Goal: Task Accomplishment & Management: Complete application form

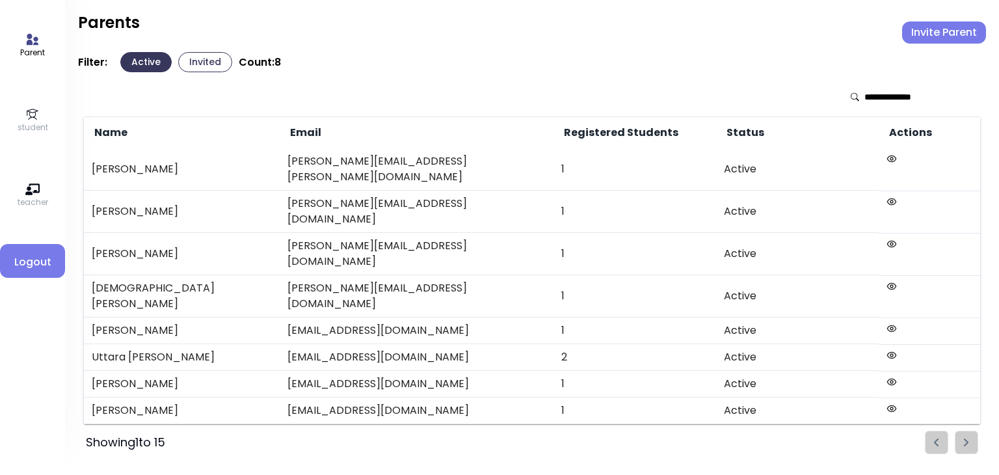
click at [31, 45] on icon at bounding box center [32, 40] width 14 height 14
click at [29, 116] on icon at bounding box center [32, 114] width 14 height 14
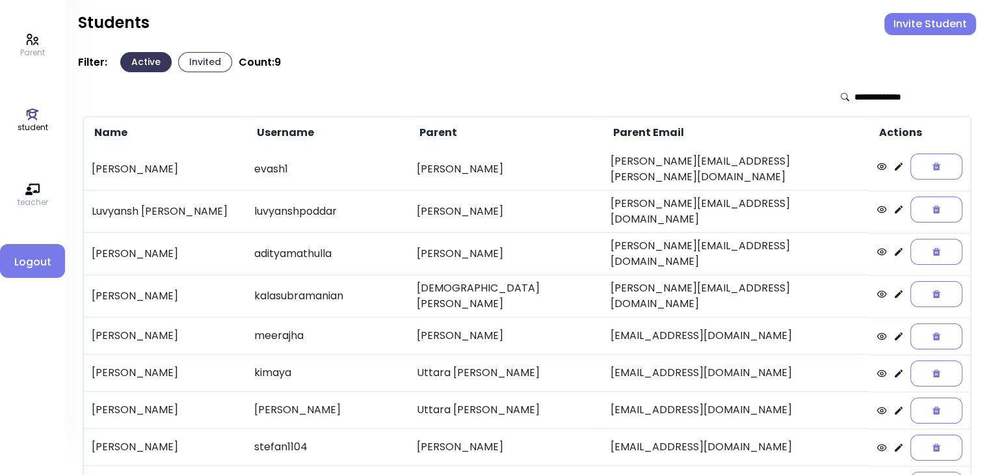
click at [204, 59] on button "Invited" at bounding box center [205, 62] width 54 height 20
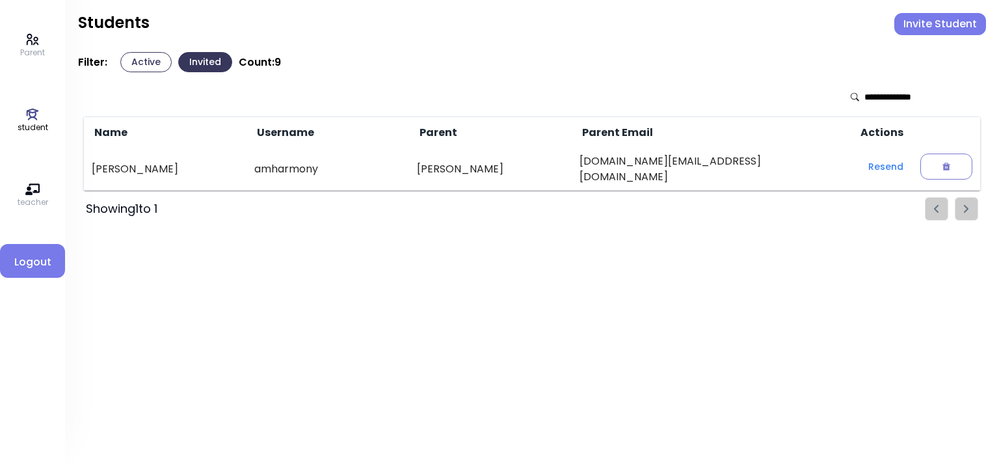
click at [36, 42] on icon at bounding box center [33, 39] width 12 height 11
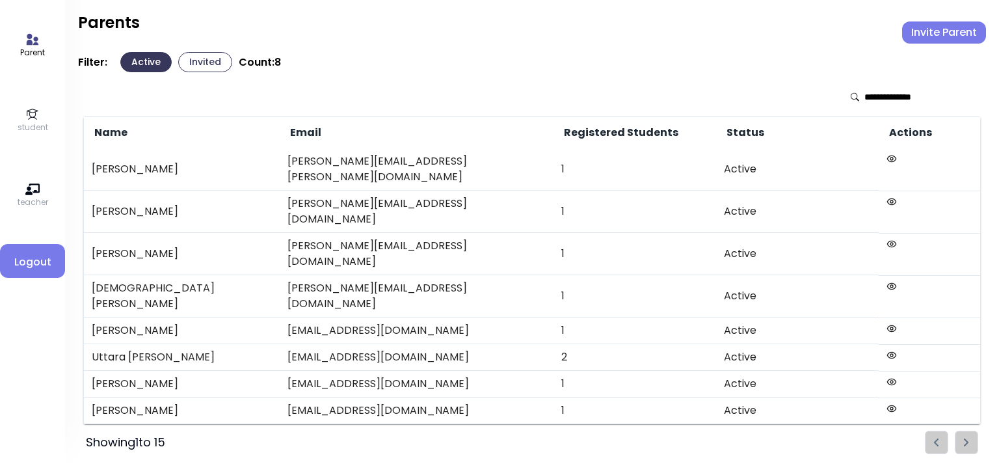
click at [204, 53] on button "Invited" at bounding box center [205, 62] width 54 height 20
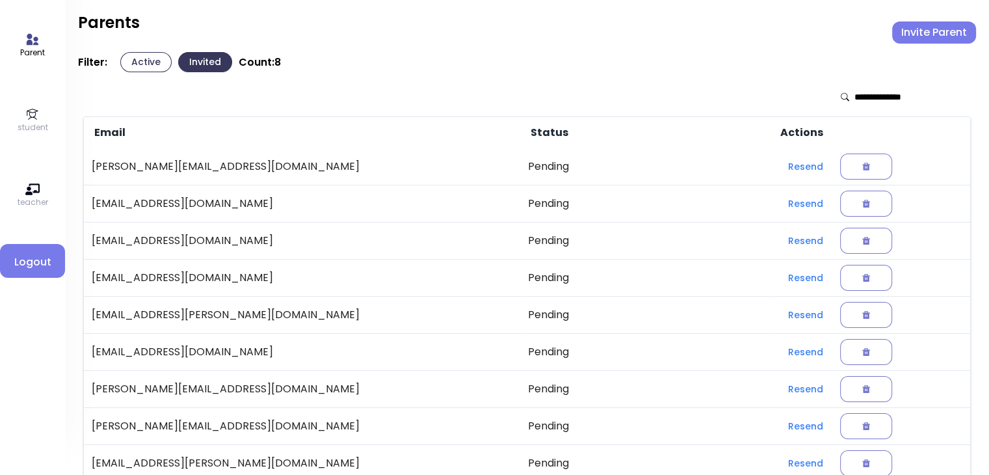
click at [138, 64] on button "Active" at bounding box center [145, 62] width 51 height 20
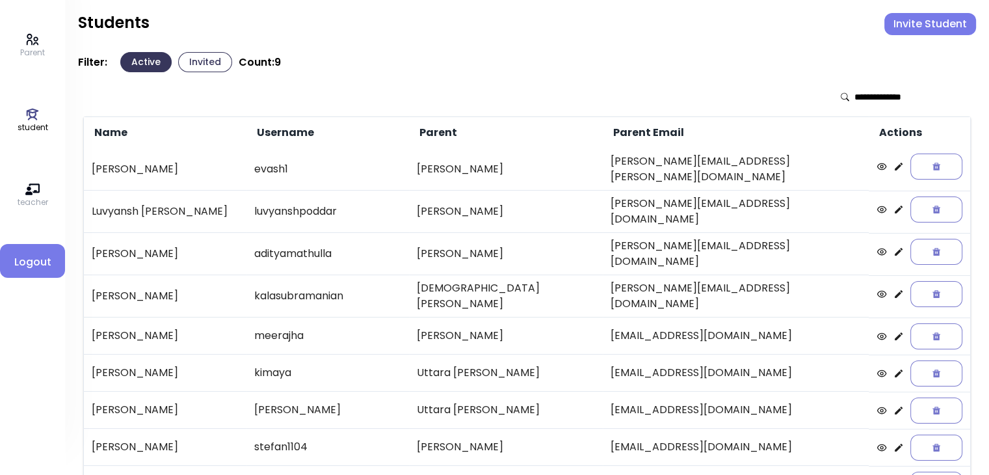
click at [30, 126] on p "student" at bounding box center [33, 128] width 31 height 12
click at [30, 124] on p "student" at bounding box center [33, 128] width 31 height 12
click at [34, 44] on icon at bounding box center [33, 39] width 12 height 11
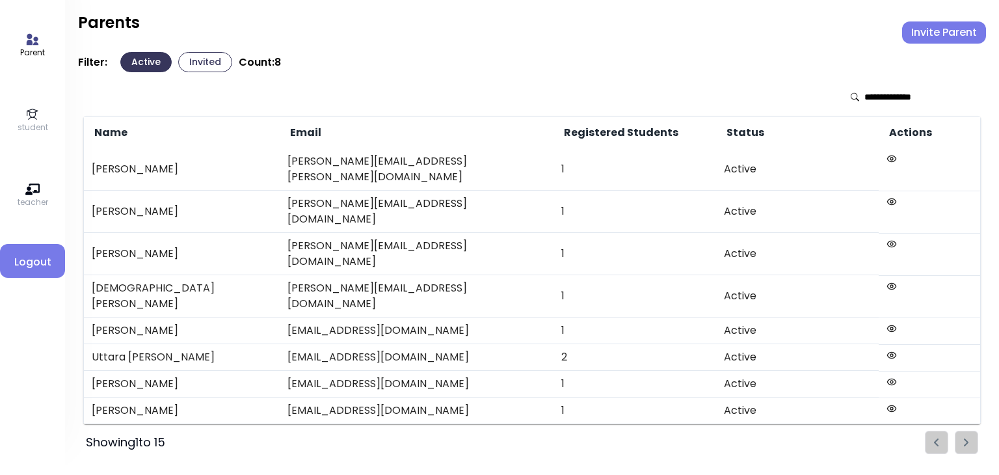
click at [38, 115] on icon at bounding box center [32, 114] width 14 height 14
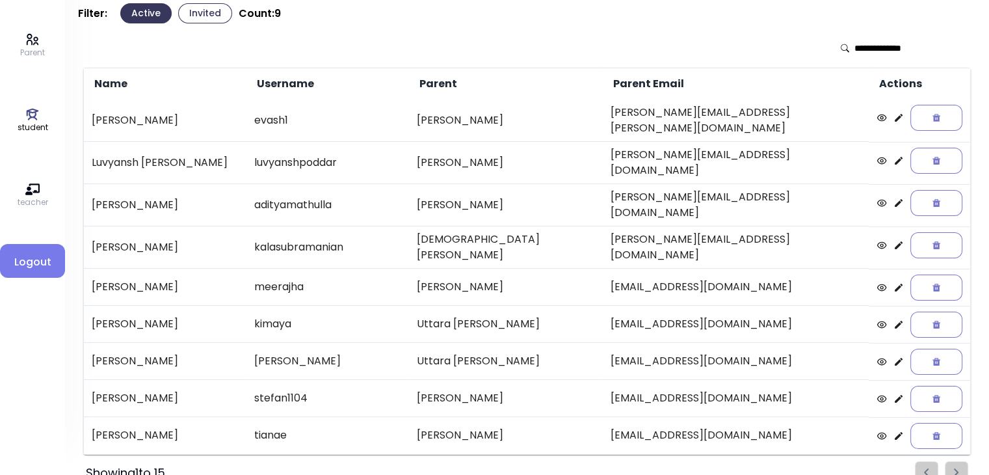
scroll to position [48, 0]
click at [953, 462] on ul "Pagination" at bounding box center [941, 473] width 53 height 23
click at [201, 16] on button "Invited" at bounding box center [205, 14] width 54 height 20
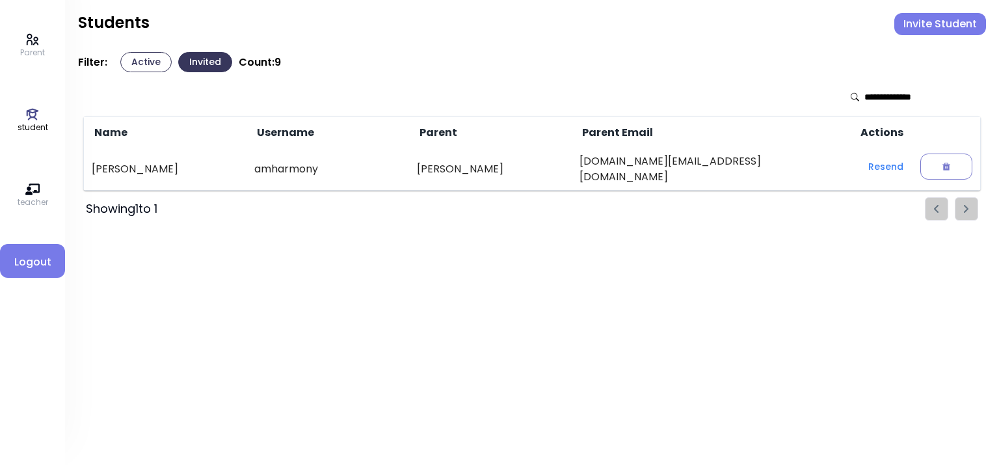
click at [22, 49] on p "Parent" at bounding box center [32, 53] width 25 height 12
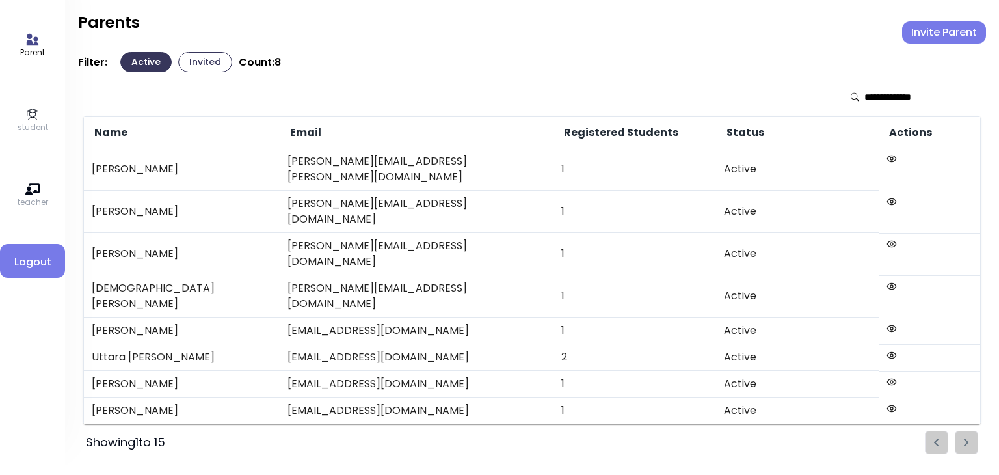
click at [208, 62] on button "Invited" at bounding box center [205, 62] width 54 height 20
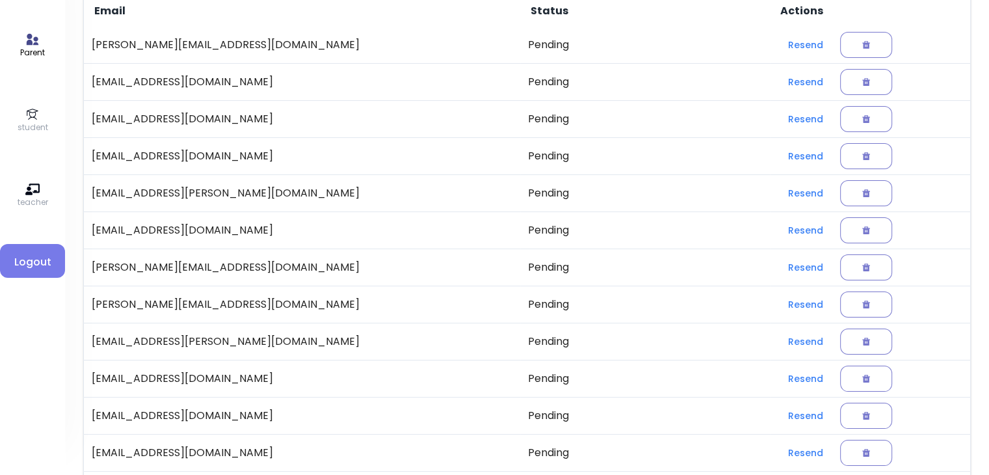
scroll to position [133, 0]
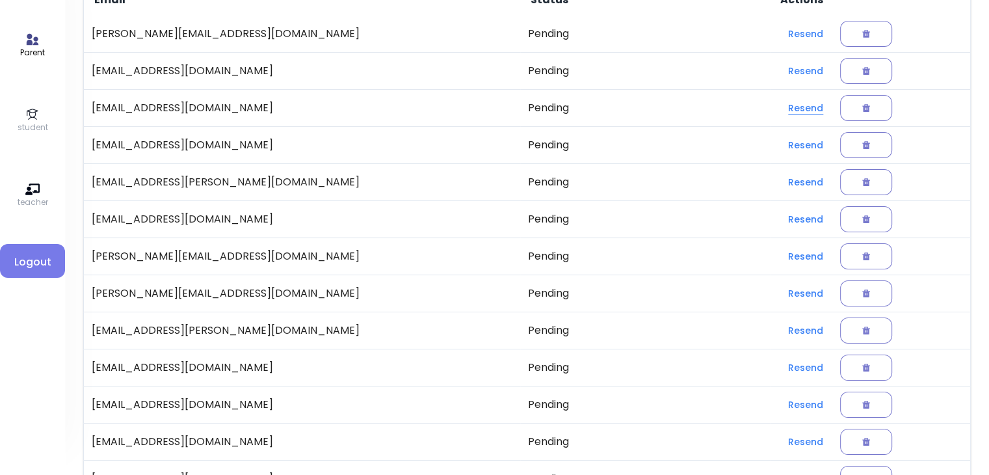
click at [778, 109] on button "Resend" at bounding box center [806, 107] width 56 height 23
click at [778, 144] on button "Resend" at bounding box center [806, 144] width 56 height 23
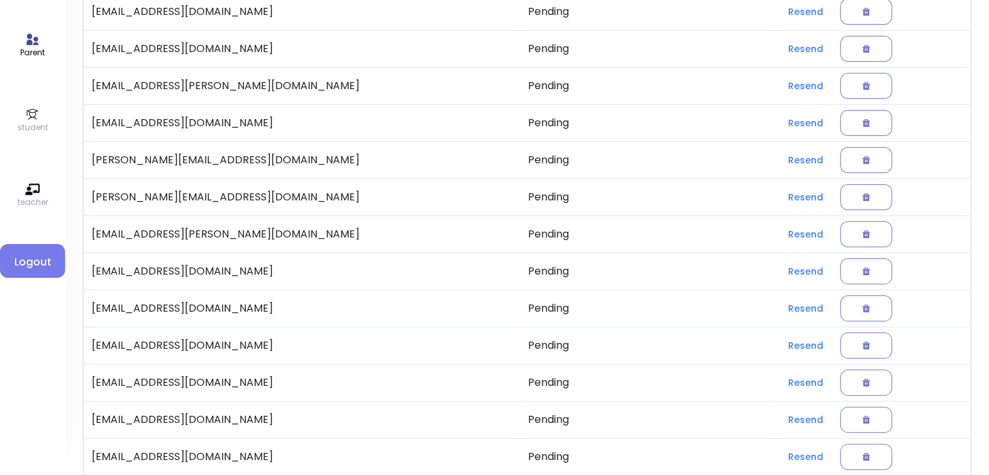
scroll to position [229, 0]
click at [778, 196] on button "Resend" at bounding box center [806, 196] width 56 height 23
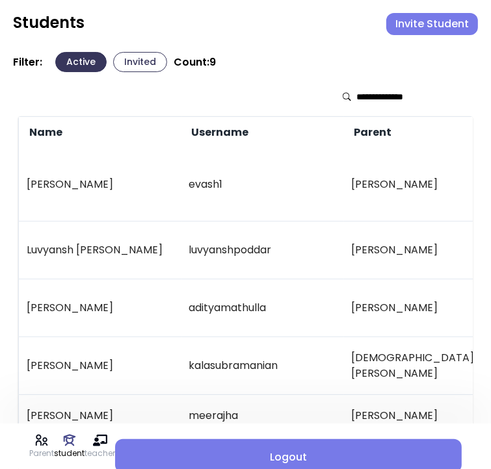
click at [440, 24] on button "Invite Student" at bounding box center [432, 24] width 92 height 22
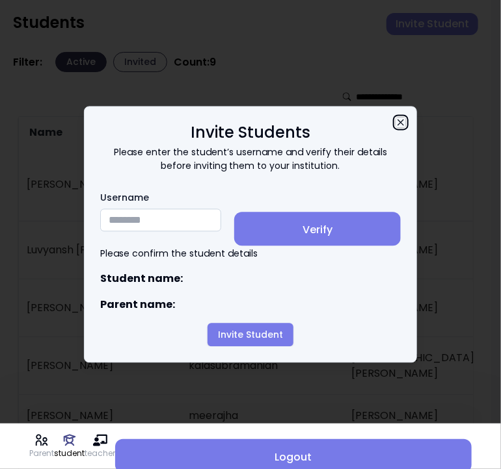
click at [401, 120] on icon "button" at bounding box center [400, 123] width 6 height 6
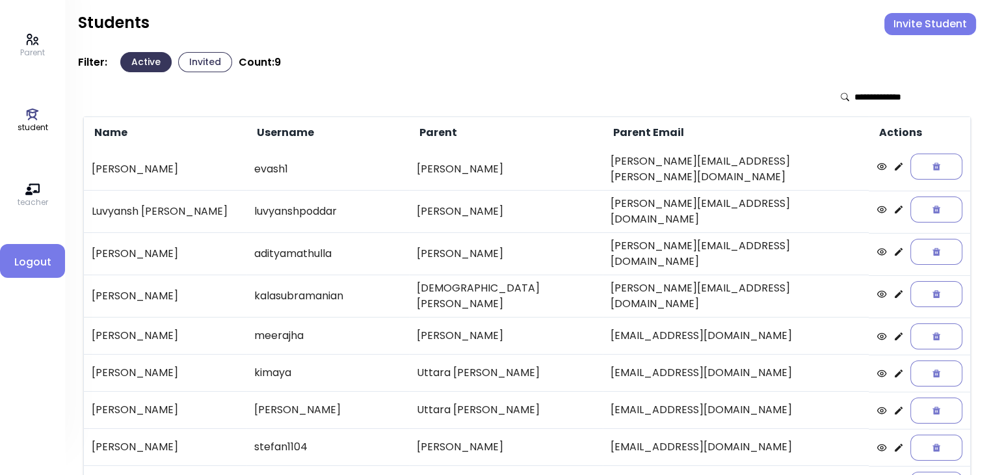
click at [29, 42] on icon at bounding box center [32, 40] width 14 height 14
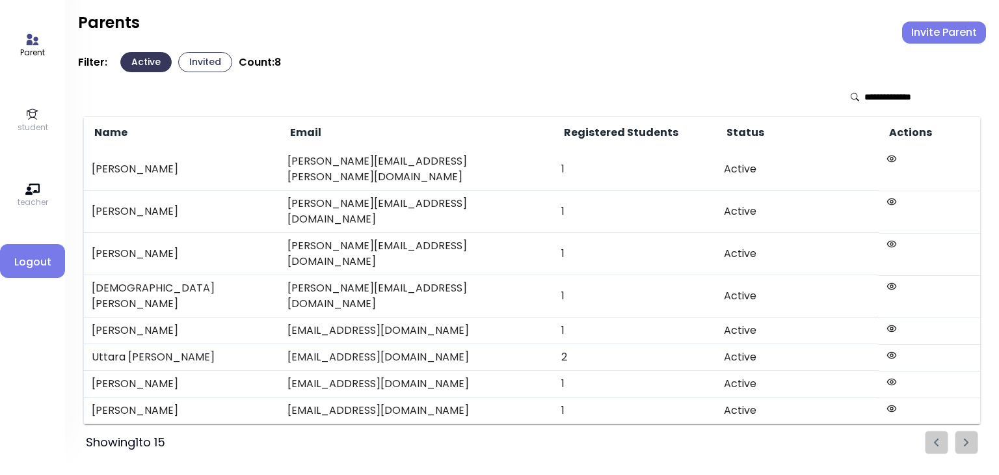
click at [941, 32] on button "Invite Parent" at bounding box center [944, 32] width 84 height 22
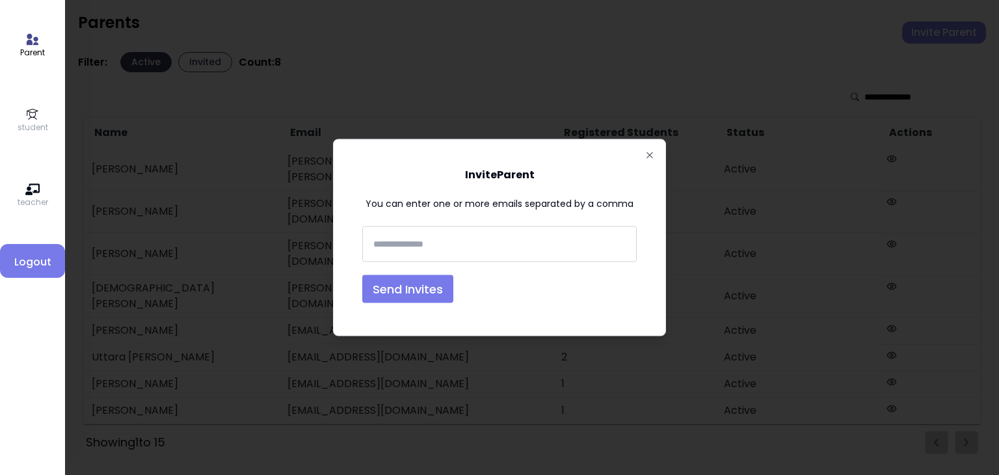
click at [412, 245] on input "text" at bounding box center [499, 244] width 263 height 24
type input "**********"
click at [395, 291] on button "Send Invites" at bounding box center [407, 289] width 91 height 28
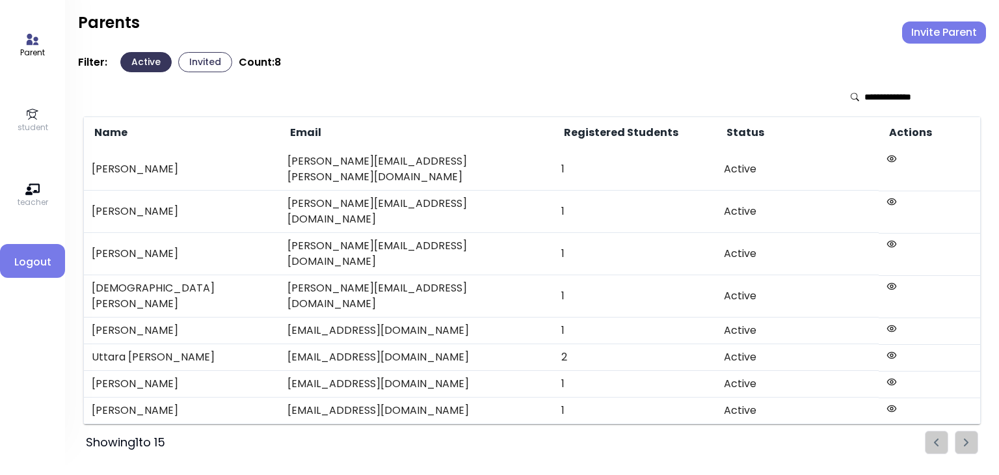
click at [204, 56] on button "Invited" at bounding box center [205, 62] width 54 height 20
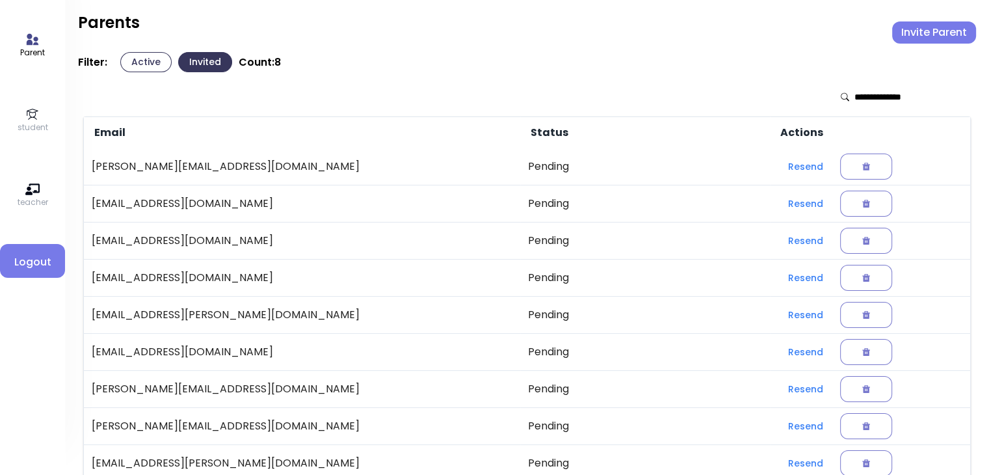
click at [140, 59] on button "Active" at bounding box center [145, 62] width 51 height 20
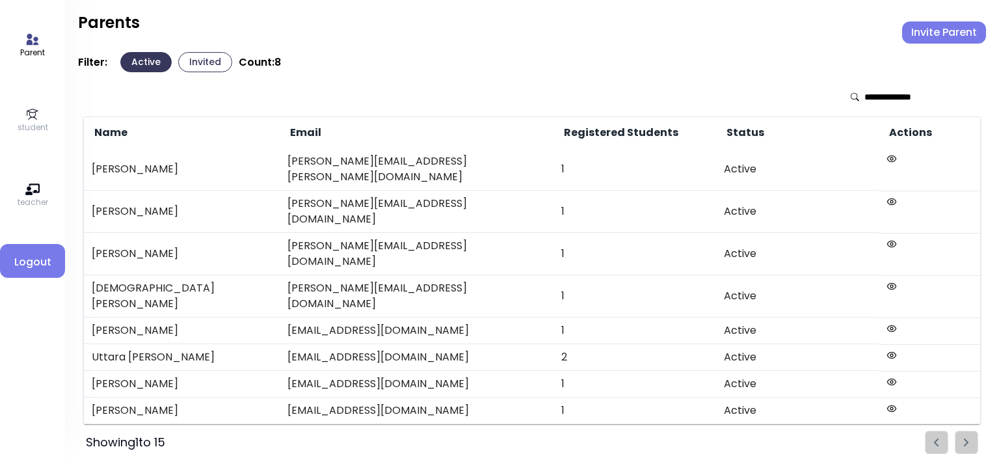
click at [213, 65] on button "Invited" at bounding box center [205, 62] width 54 height 20
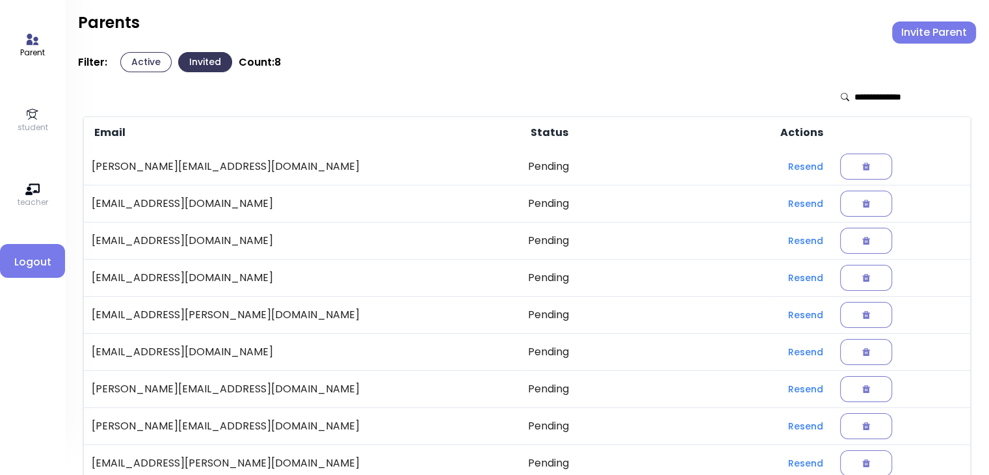
scroll to position [271, 0]
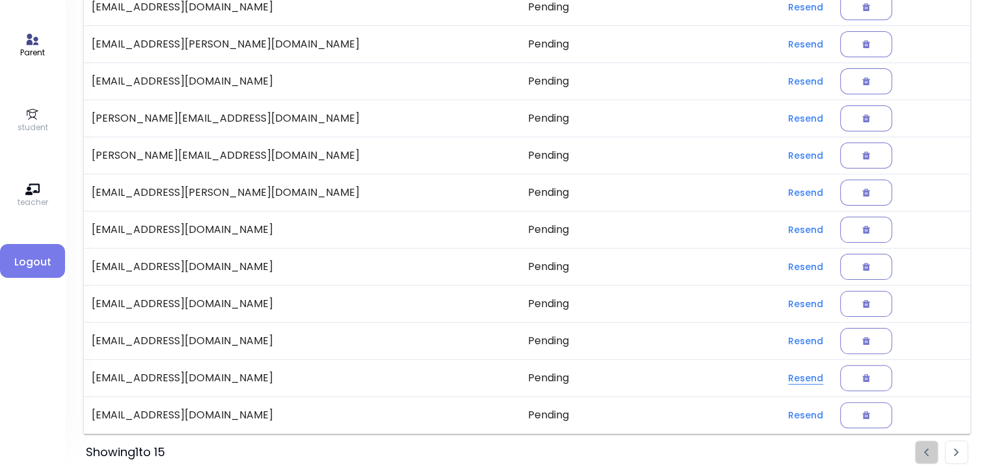
click at [778, 374] on button "Resend" at bounding box center [806, 377] width 56 height 23
click at [778, 302] on button "Resend" at bounding box center [806, 303] width 56 height 23
click at [962, 455] on li "Pagination" at bounding box center [956, 451] width 23 height 23
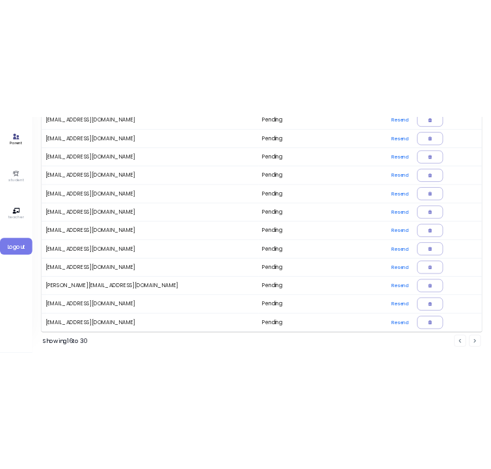
scroll to position [0, 0]
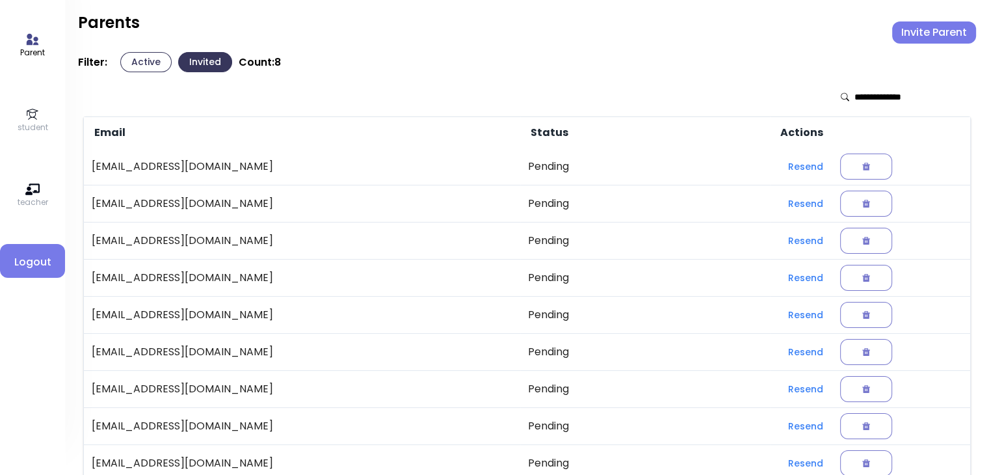
click at [939, 25] on button "Invite Parent" at bounding box center [934, 32] width 84 height 22
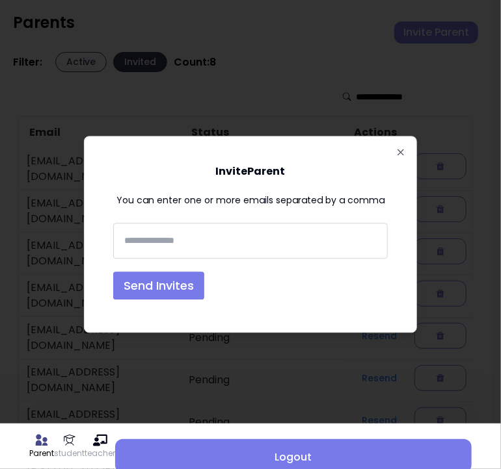
click at [150, 243] on input "text" at bounding box center [250, 242] width 263 height 24
paste input "**********"
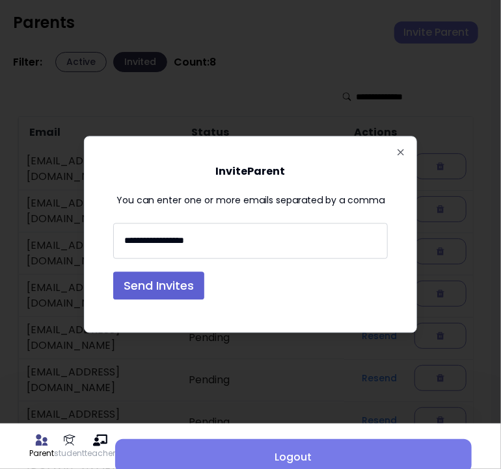
type input "**********"
click at [148, 285] on button "Send Invites" at bounding box center [158, 286] width 91 height 28
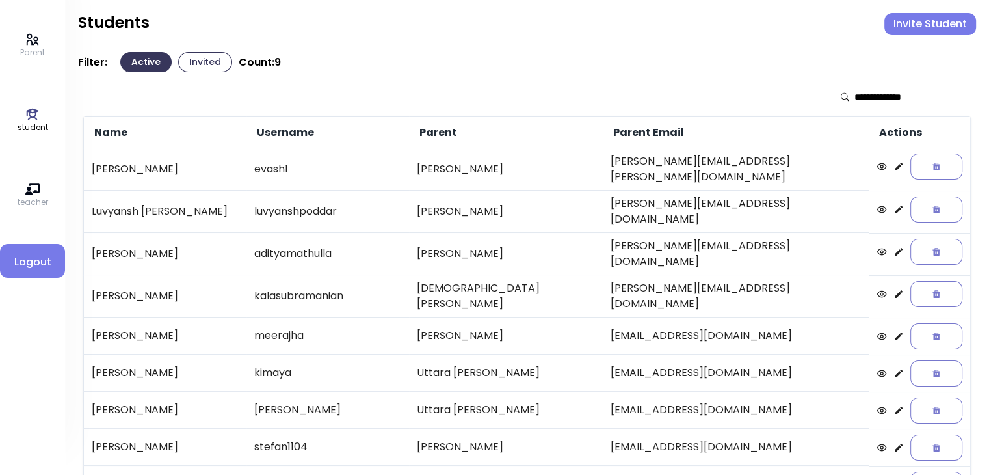
click at [31, 113] on icon at bounding box center [32, 114] width 14 height 14
drag, startPoint x: 16, startPoint y: 107, endPoint x: 37, endPoint y: 122, distance: 25.6
click at [37, 122] on div "Parent student teacher Logout" at bounding box center [32, 237] width 65 height 475
click at [37, 122] on p "student" at bounding box center [33, 128] width 31 height 12
click at [36, 118] on icon at bounding box center [33, 115] width 12 height 12
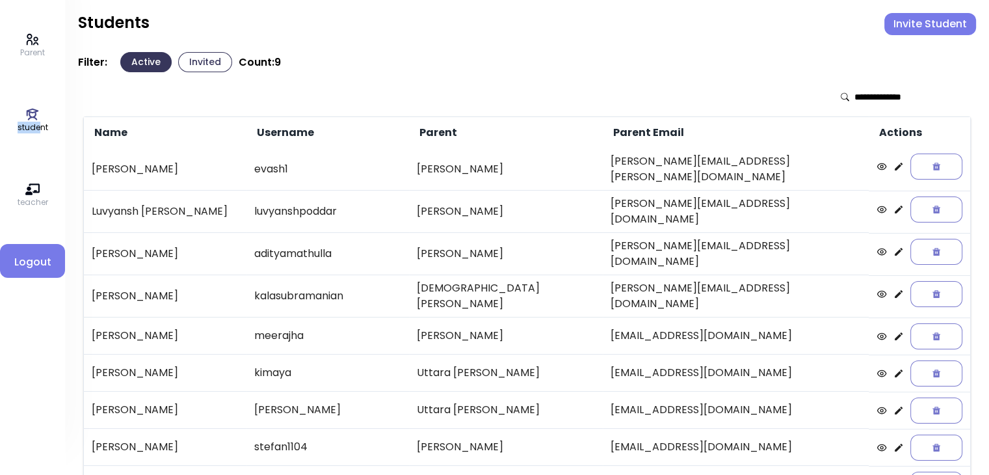
click at [36, 118] on icon at bounding box center [33, 115] width 12 height 12
click at [30, 37] on icon at bounding box center [32, 40] width 14 height 14
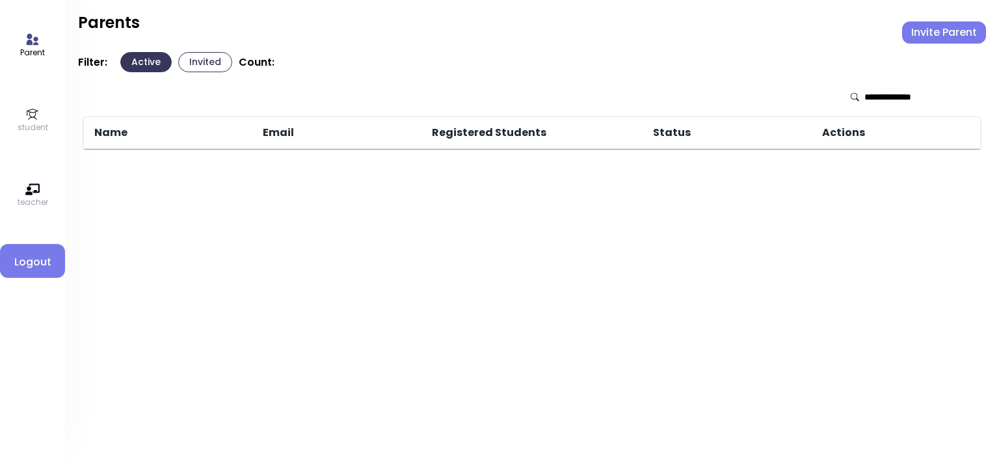
click at [30, 37] on icon at bounding box center [33, 39] width 12 height 11
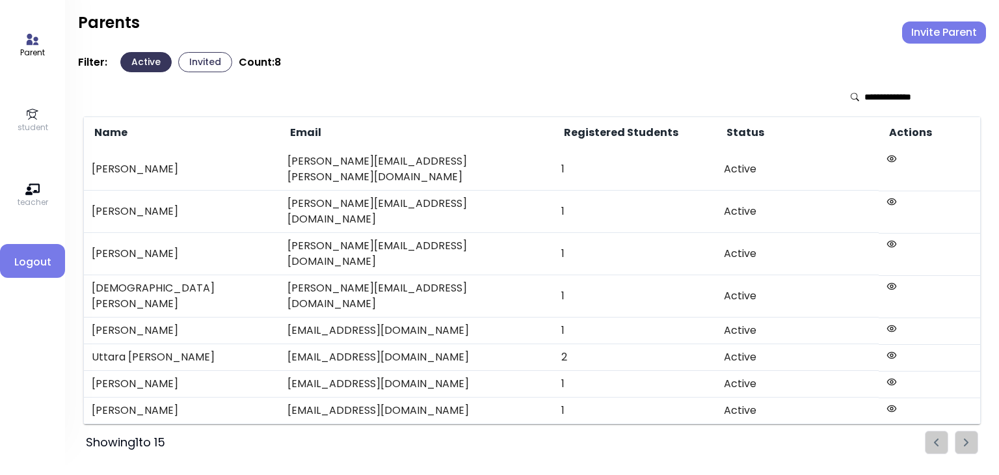
click at [146, 56] on button "Active" at bounding box center [145, 62] width 51 height 20
click at [29, 124] on p "student" at bounding box center [33, 128] width 31 height 12
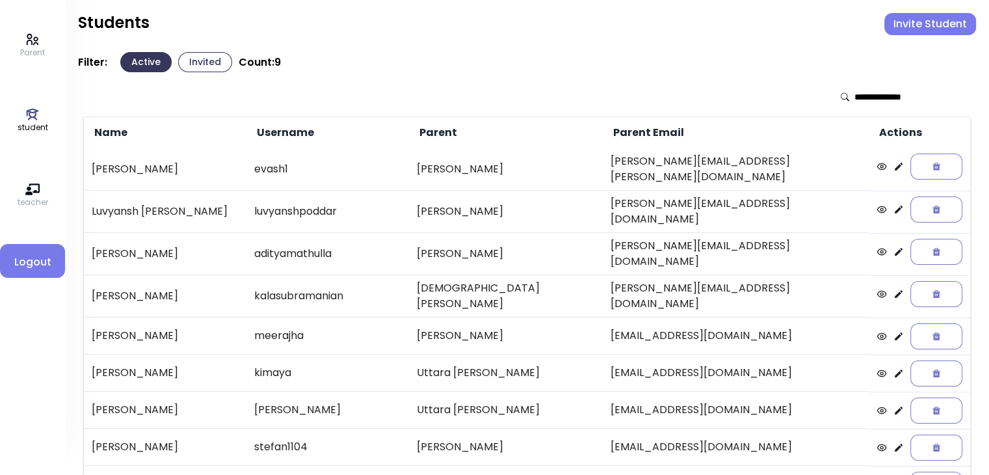
click at [202, 55] on button "Invited" at bounding box center [205, 62] width 54 height 20
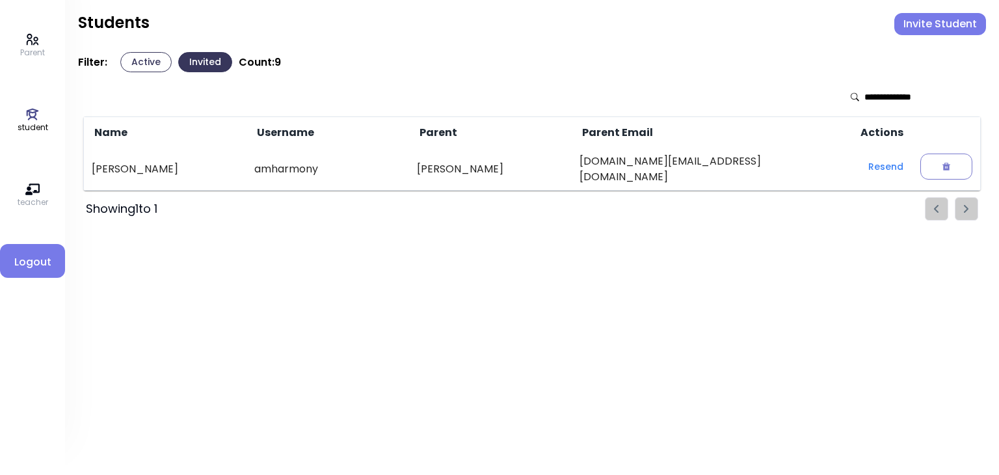
click at [29, 28] on div "Parent student teacher Logout" at bounding box center [32, 237] width 65 height 475
click at [36, 46] on icon at bounding box center [32, 40] width 14 height 14
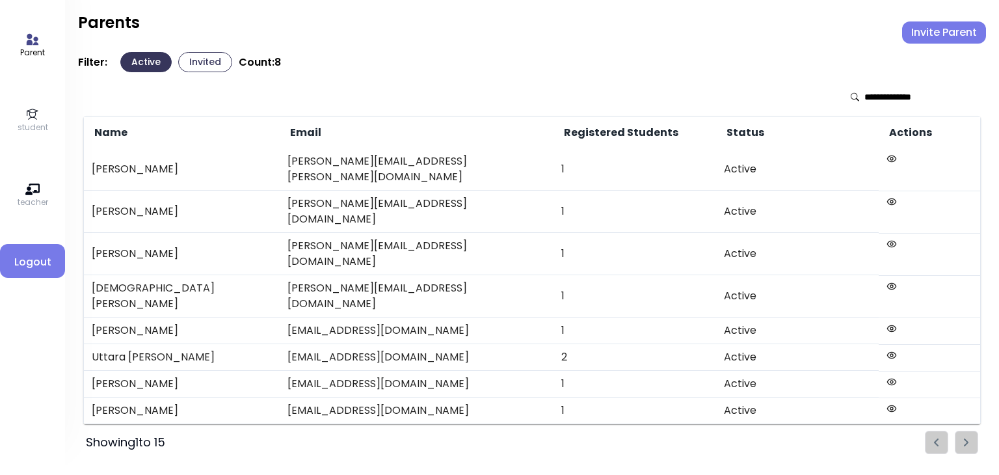
click at [198, 55] on button "Invited" at bounding box center [205, 62] width 54 height 20
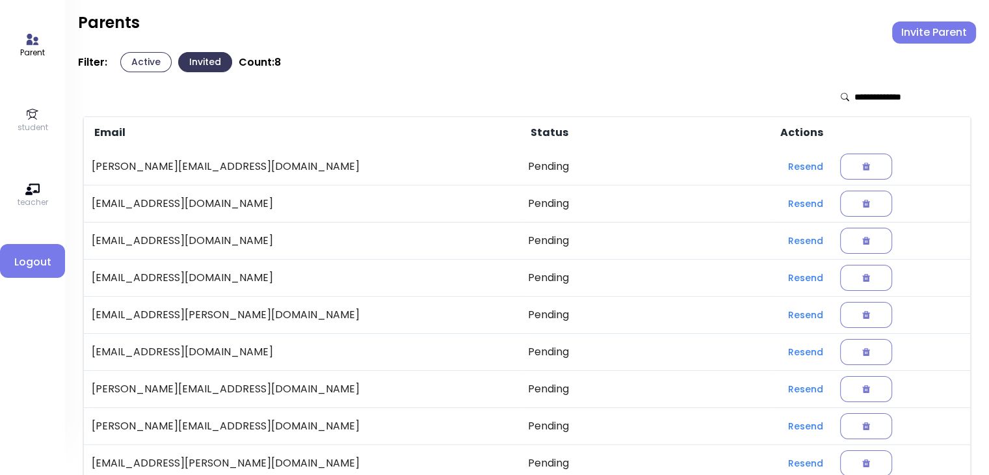
click at [271, 70] on div "Filter: Active Invited Count: 8" at bounding box center [527, 62] width 898 height 20
click at [18, 122] on p "student" at bounding box center [33, 128] width 31 height 12
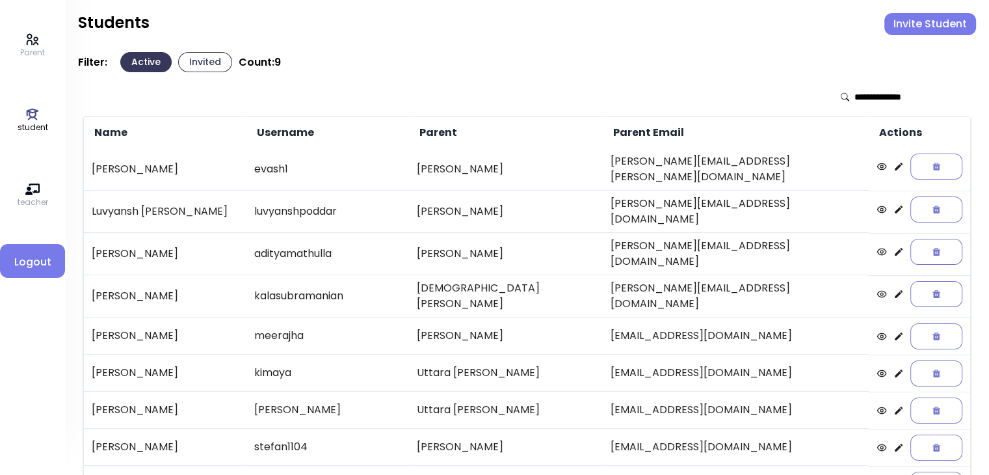
click at [33, 196] on icon at bounding box center [32, 189] width 14 height 14
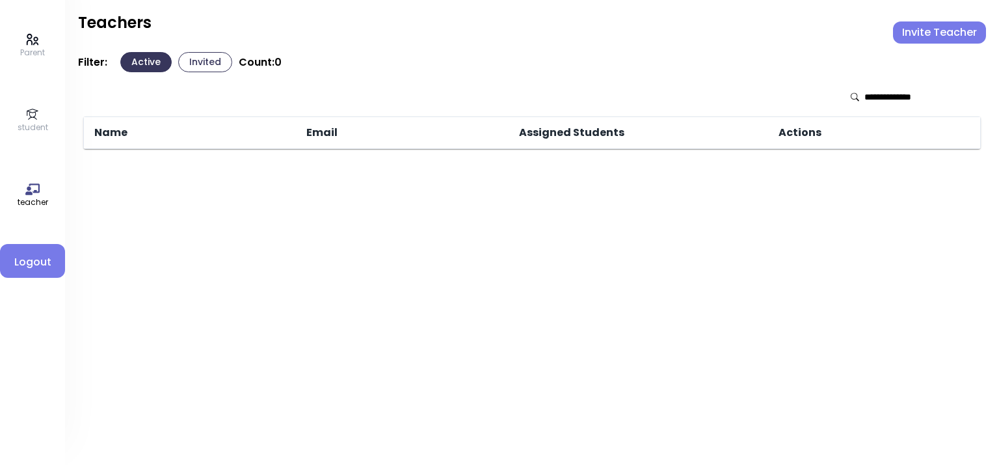
click at [34, 49] on p "Parent" at bounding box center [32, 53] width 25 height 12
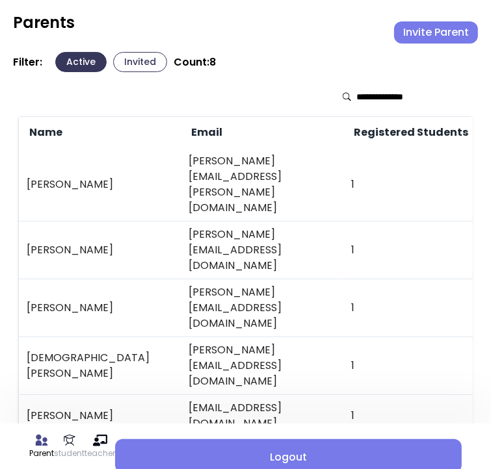
click at [139, 70] on button "Invited" at bounding box center [140, 62] width 54 height 20
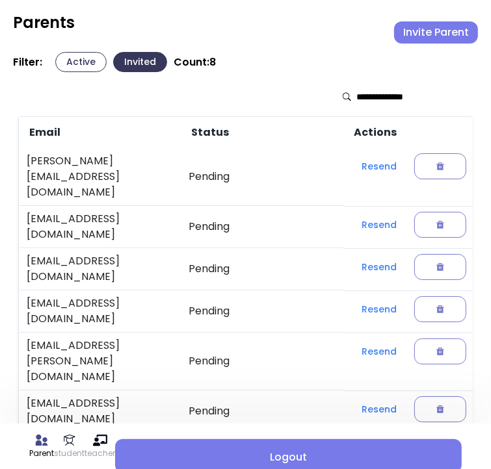
click at [447, 34] on button "Invite Parent" at bounding box center [436, 32] width 84 height 22
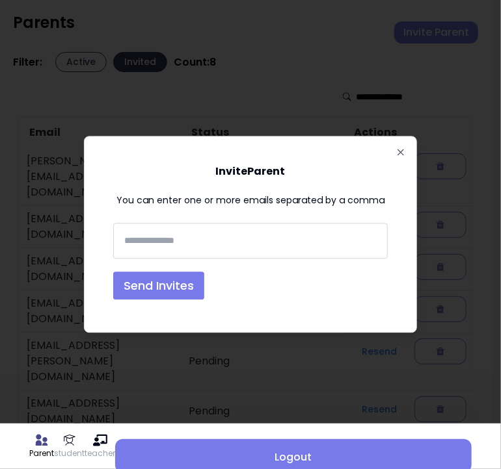
click at [138, 246] on input "text" at bounding box center [250, 242] width 263 height 24
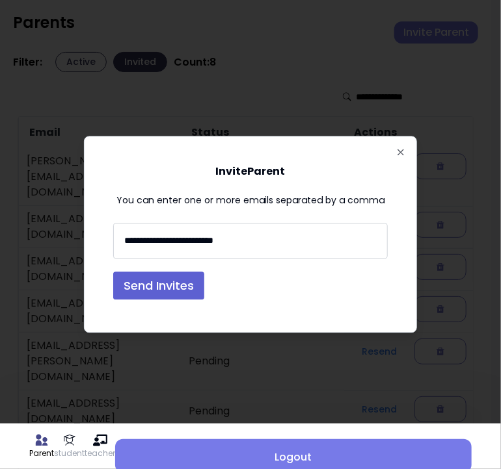
type input "**********"
click at [158, 281] on button "Send Invites" at bounding box center [158, 286] width 91 height 28
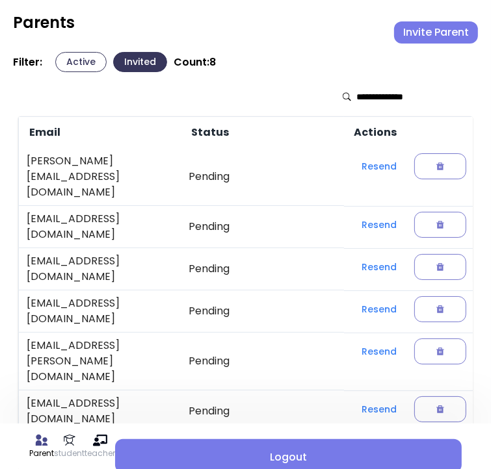
click at [76, 63] on button "Active" at bounding box center [80, 62] width 51 height 20
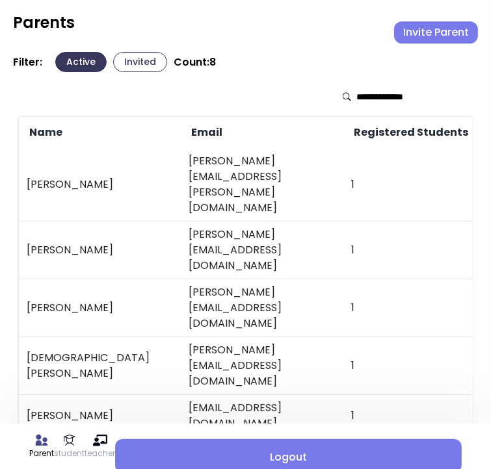
click at [430, 34] on button "Invite Parent" at bounding box center [436, 32] width 84 height 22
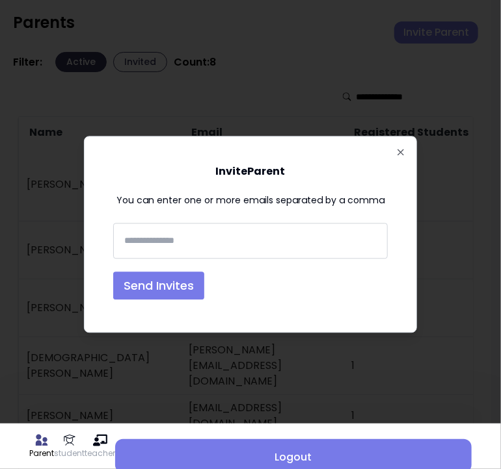
click at [156, 237] on input "text" at bounding box center [250, 242] width 263 height 24
click at [156, 237] on input "**********" at bounding box center [250, 242] width 263 height 24
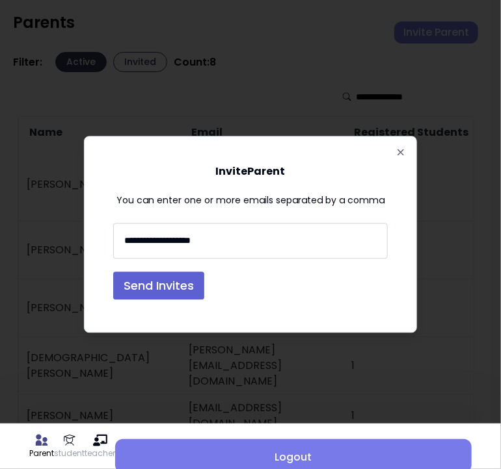
type input "**********"
click at [178, 284] on button "Send Invites" at bounding box center [158, 286] width 91 height 28
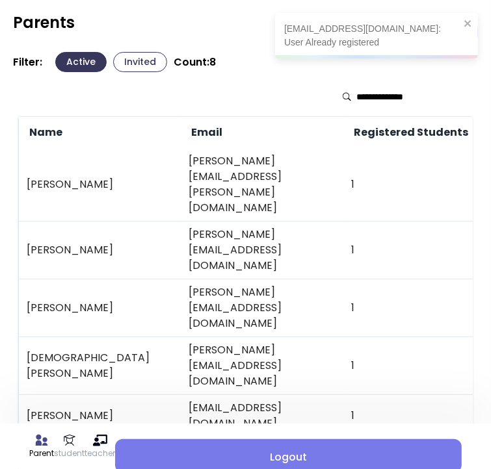
click at [267, 76] on div "Name Email Registered Students Status Actions [PERSON_NAME] [PERSON_NAME][EMAIL…" at bounding box center [245, 333] width 465 height 522
